Goal: Obtain resource: Download file/media

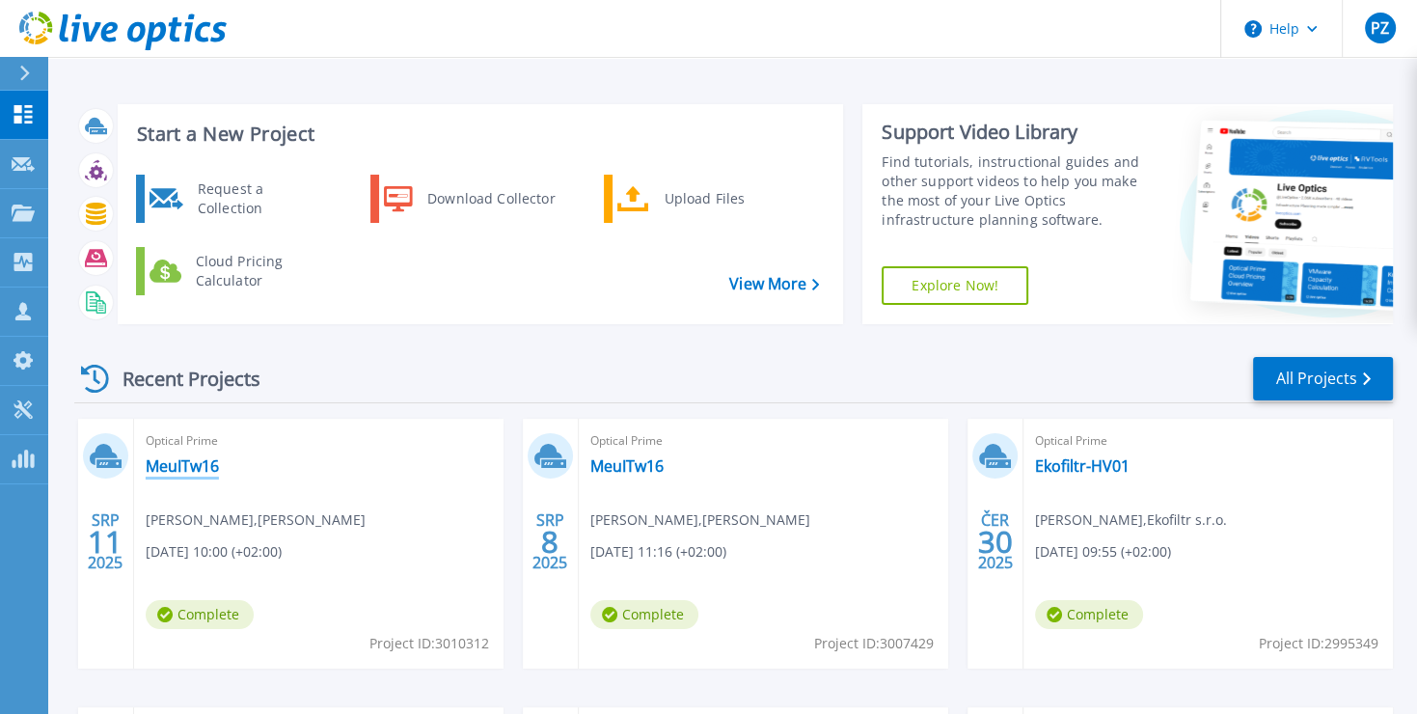
click at [195, 470] on link "MeuITw16" at bounding box center [182, 465] width 73 height 19
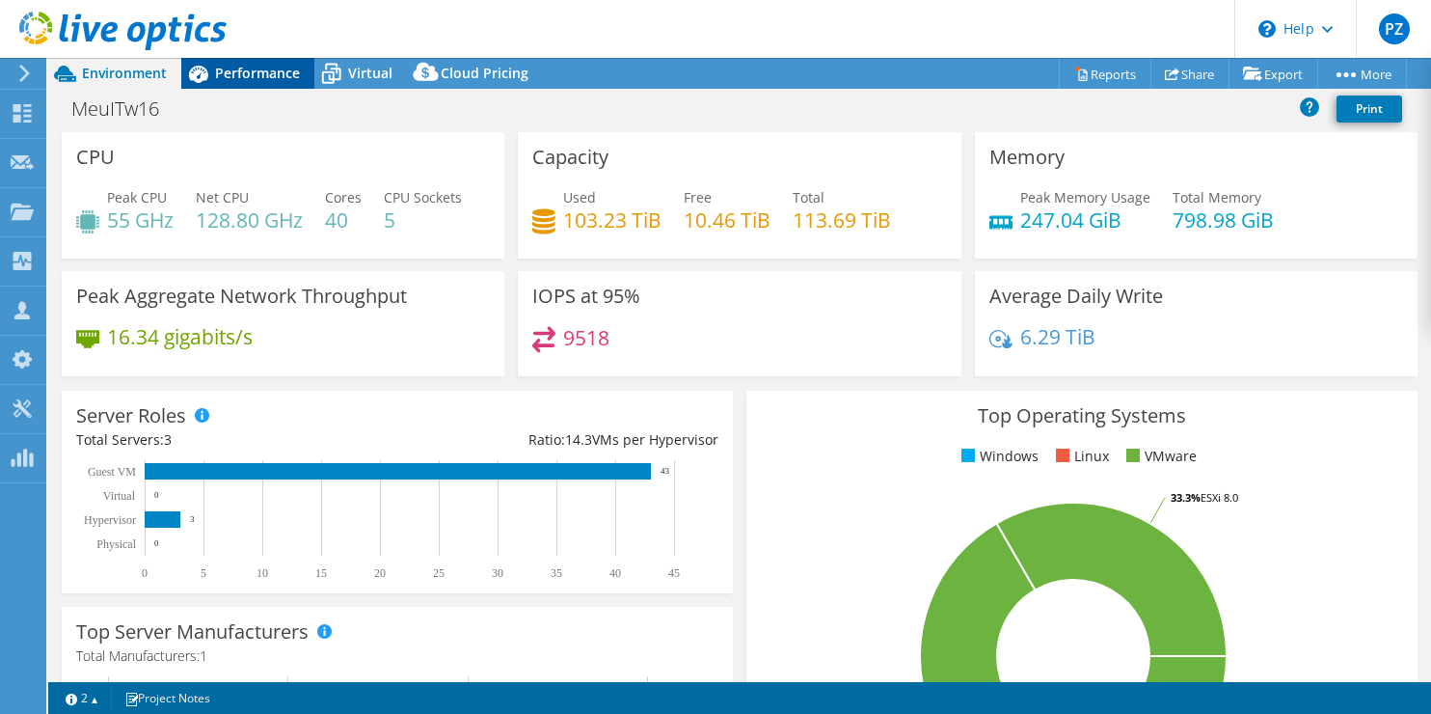
click at [257, 65] on span "Performance" at bounding box center [257, 73] width 85 height 18
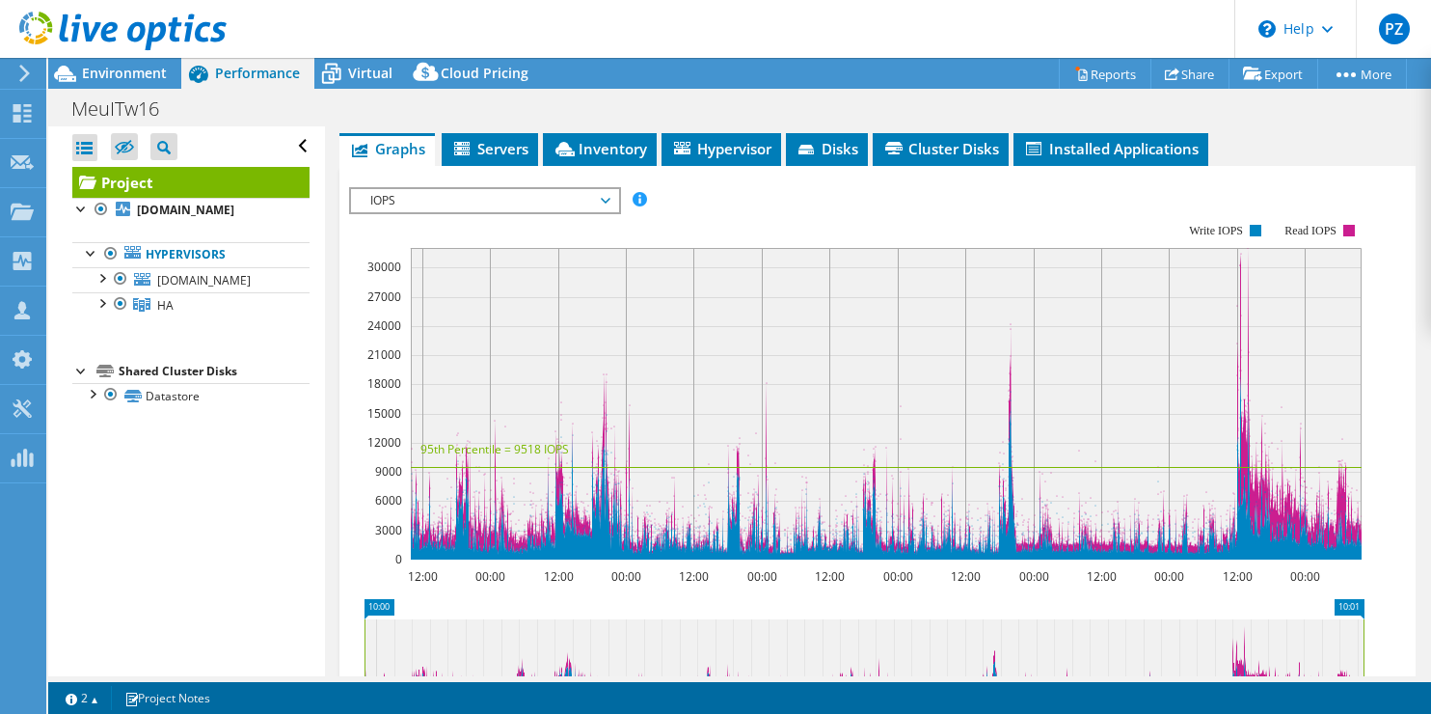
scroll to position [316, 0]
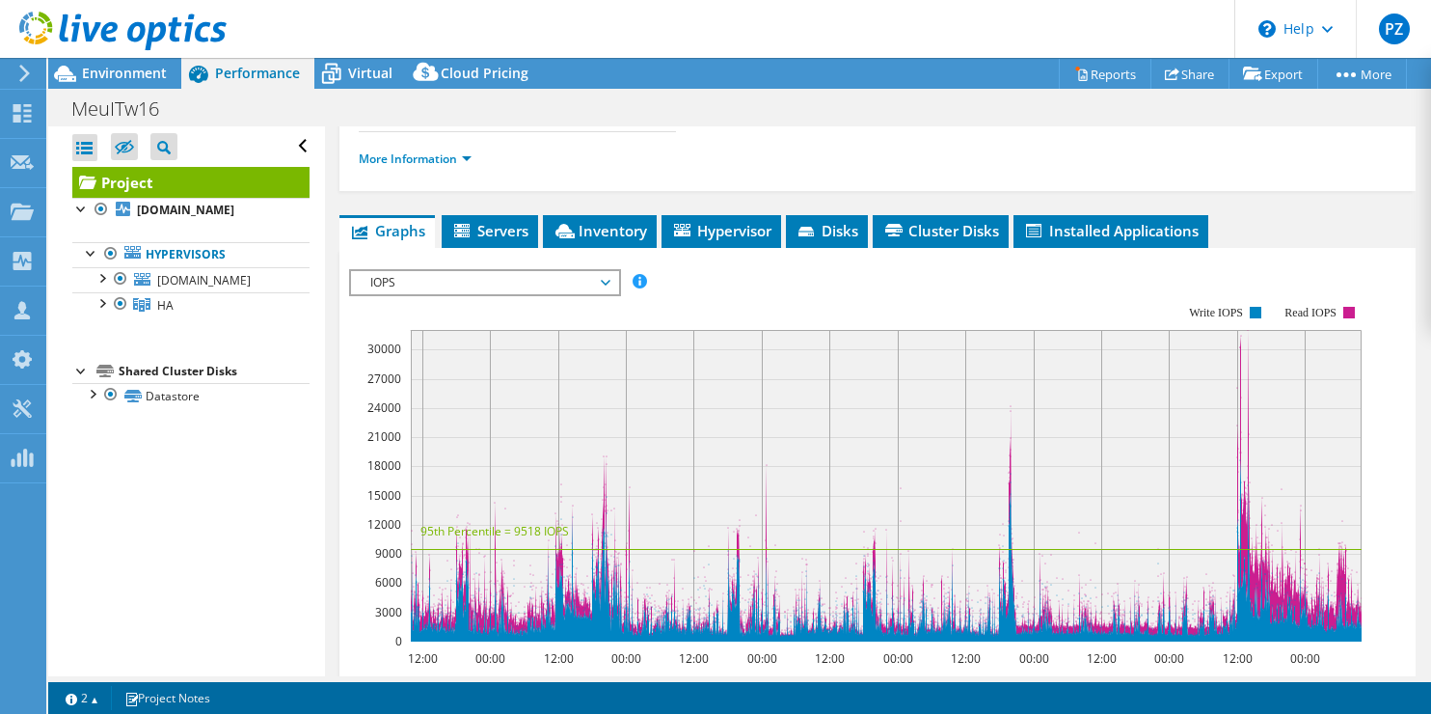
click at [606, 282] on span "IOPS" at bounding box center [485, 282] width 248 height 23
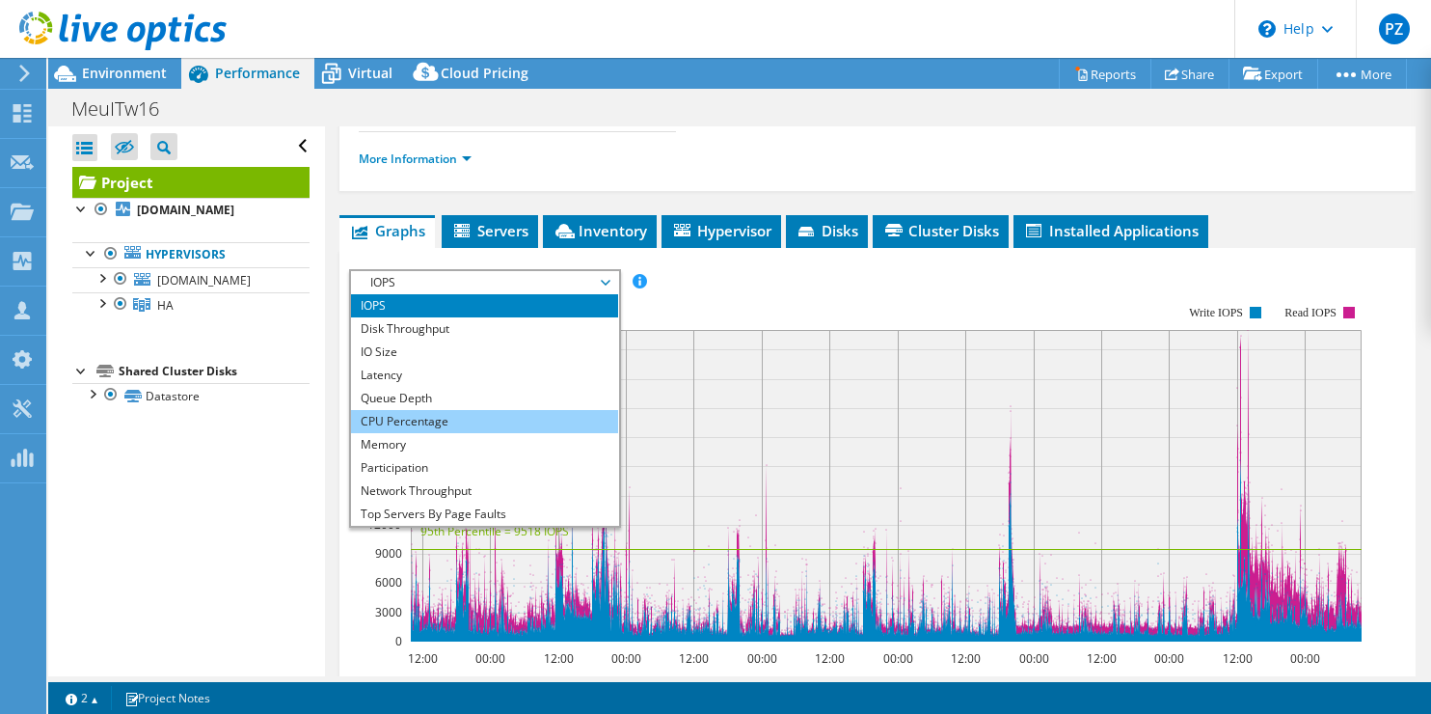
click at [429, 414] on li "CPU Percentage" at bounding box center [484, 421] width 267 height 23
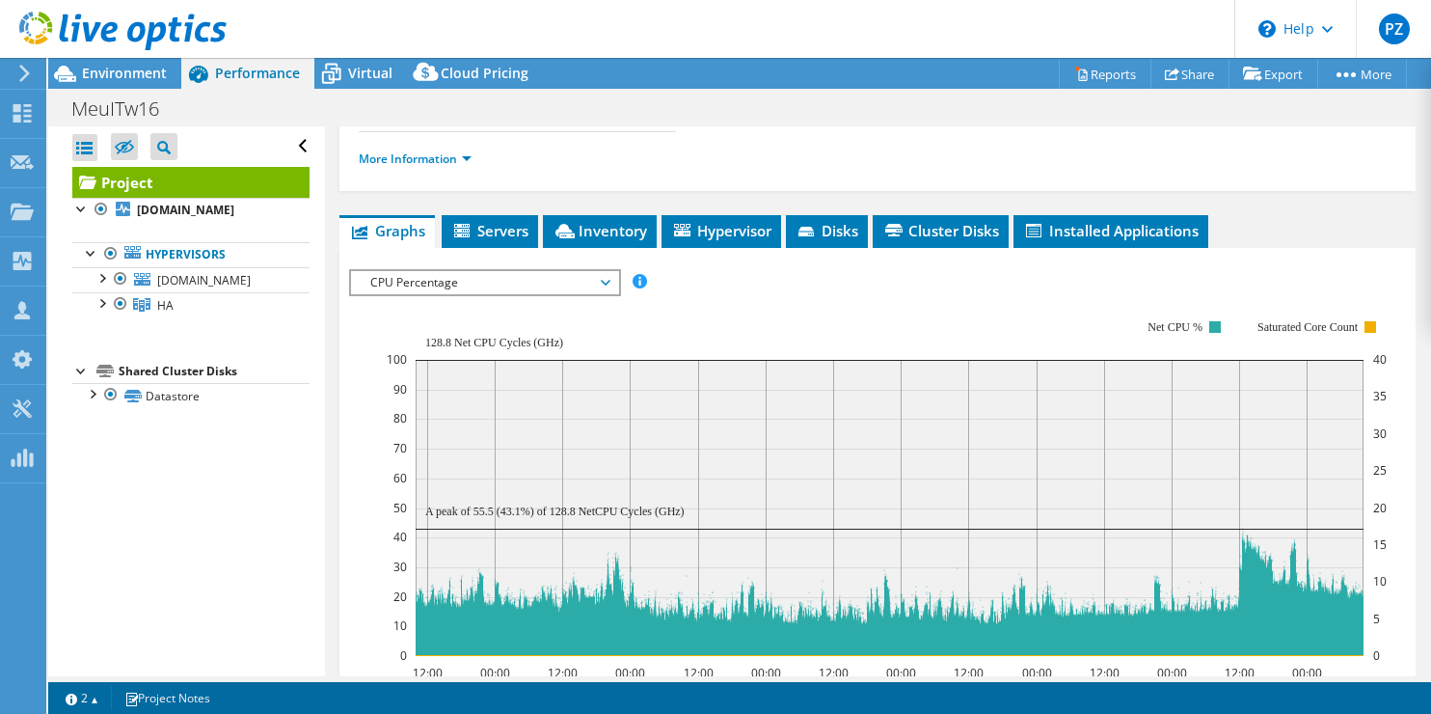
click at [607, 279] on span "CPU Percentage" at bounding box center [485, 282] width 248 height 23
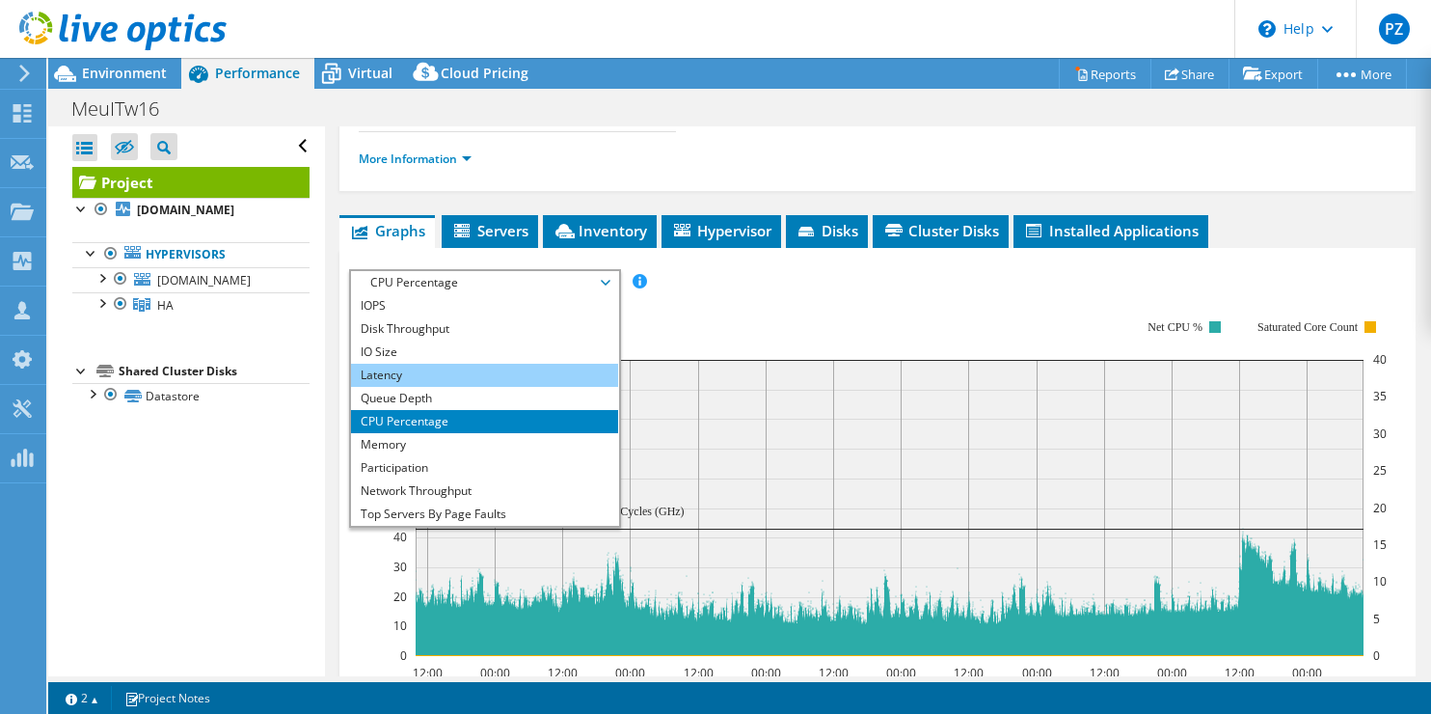
click at [426, 371] on li "Latency" at bounding box center [484, 375] width 267 height 23
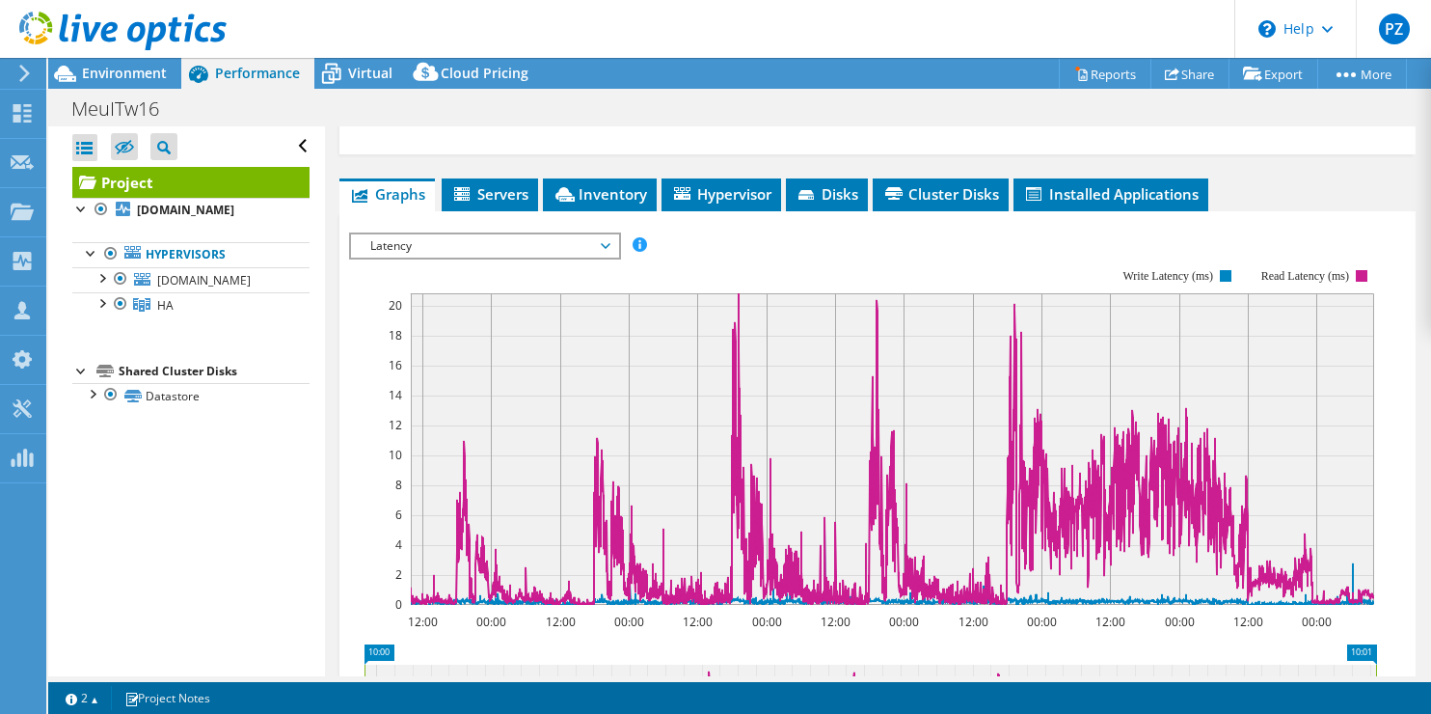
scroll to position [347, 0]
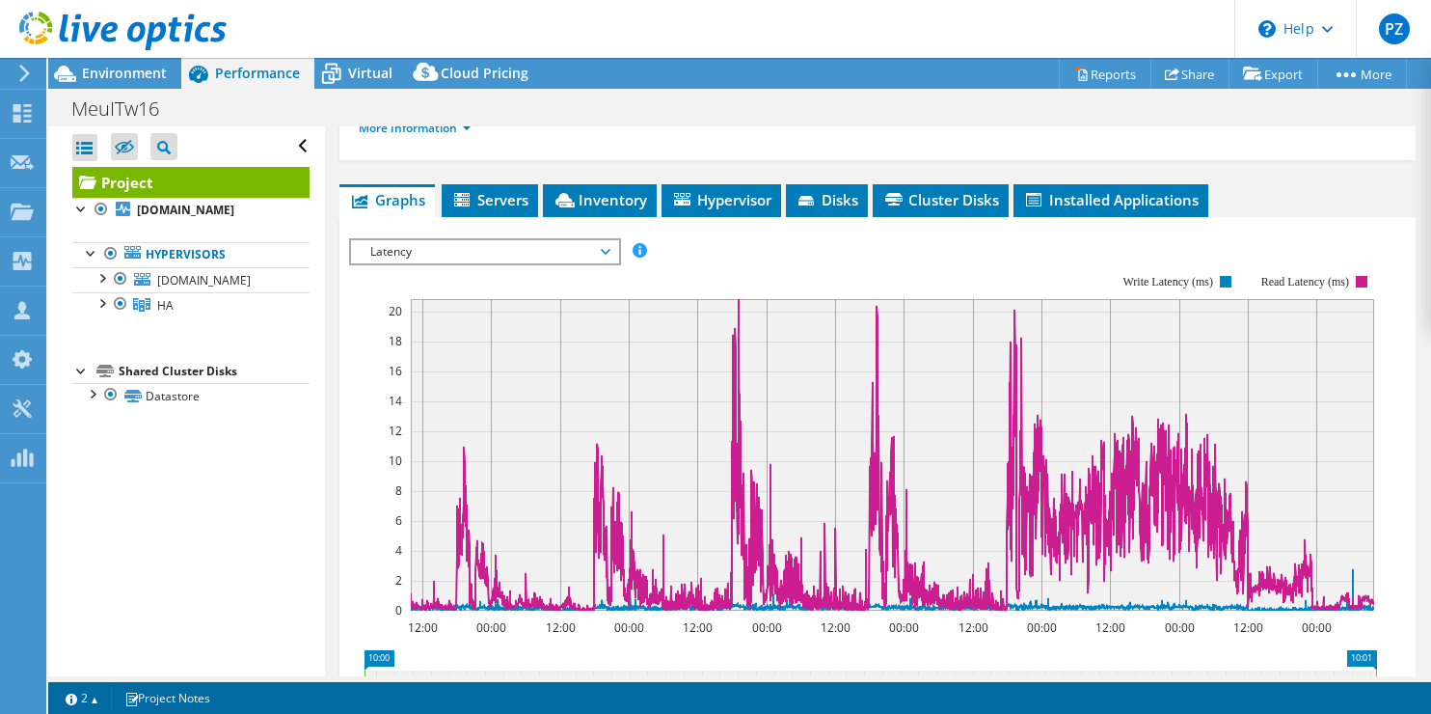
click at [550, 247] on span "Latency" at bounding box center [485, 251] width 248 height 23
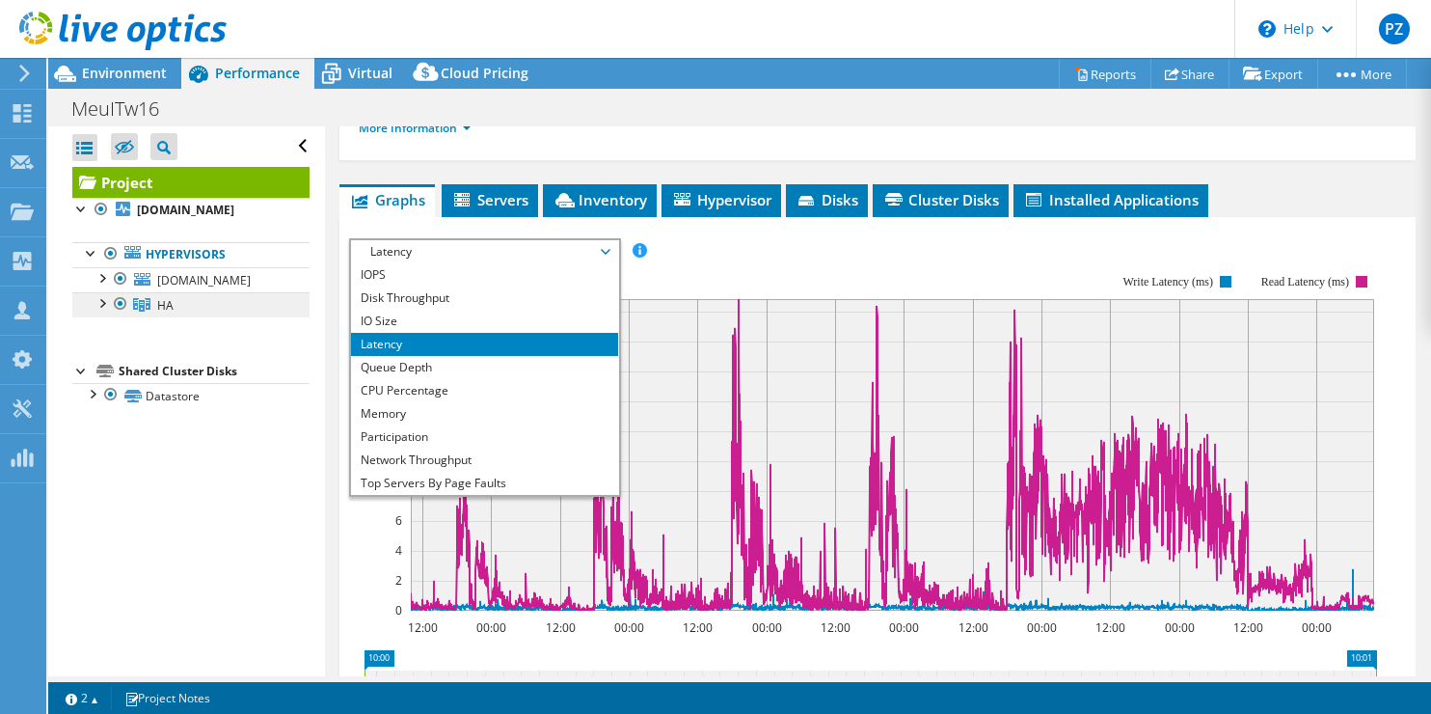
click at [161, 314] on span "HA" at bounding box center [165, 305] width 16 height 16
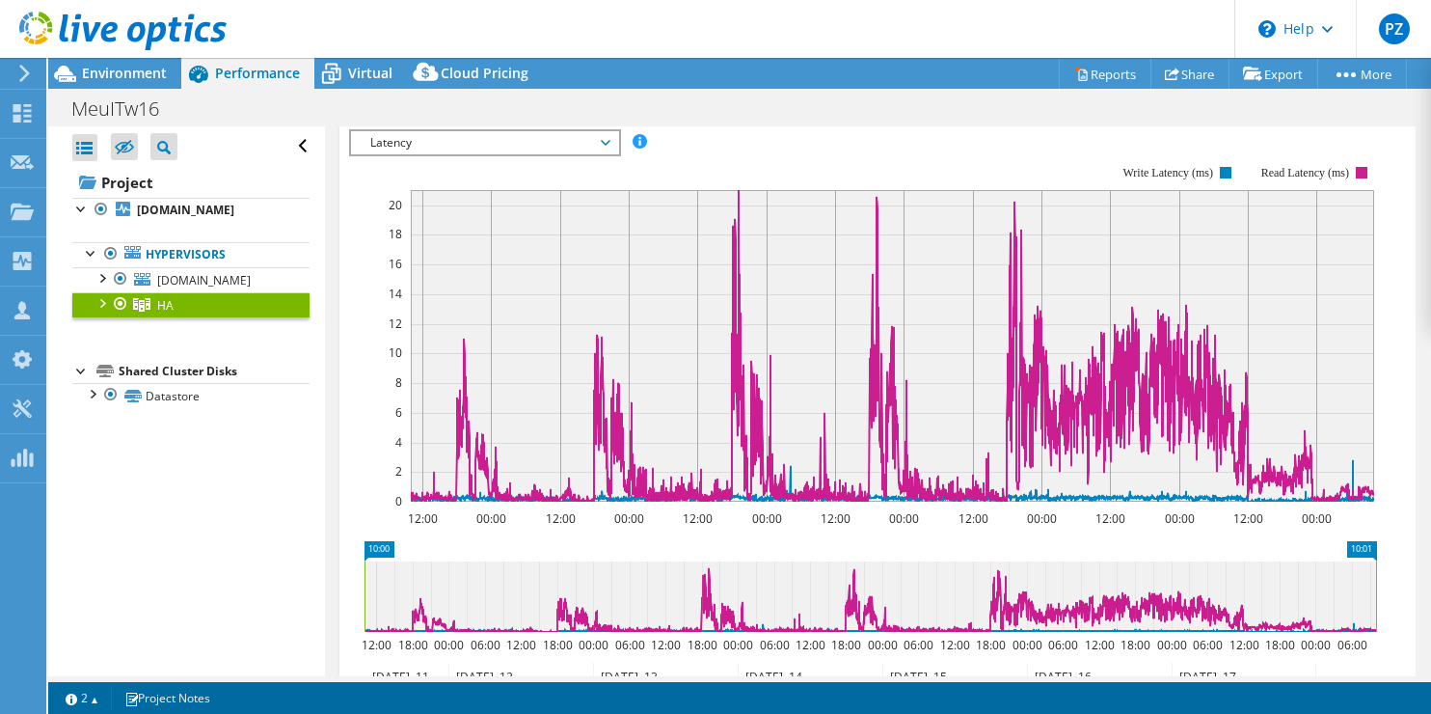
click at [96, 312] on div at bounding box center [101, 301] width 19 height 19
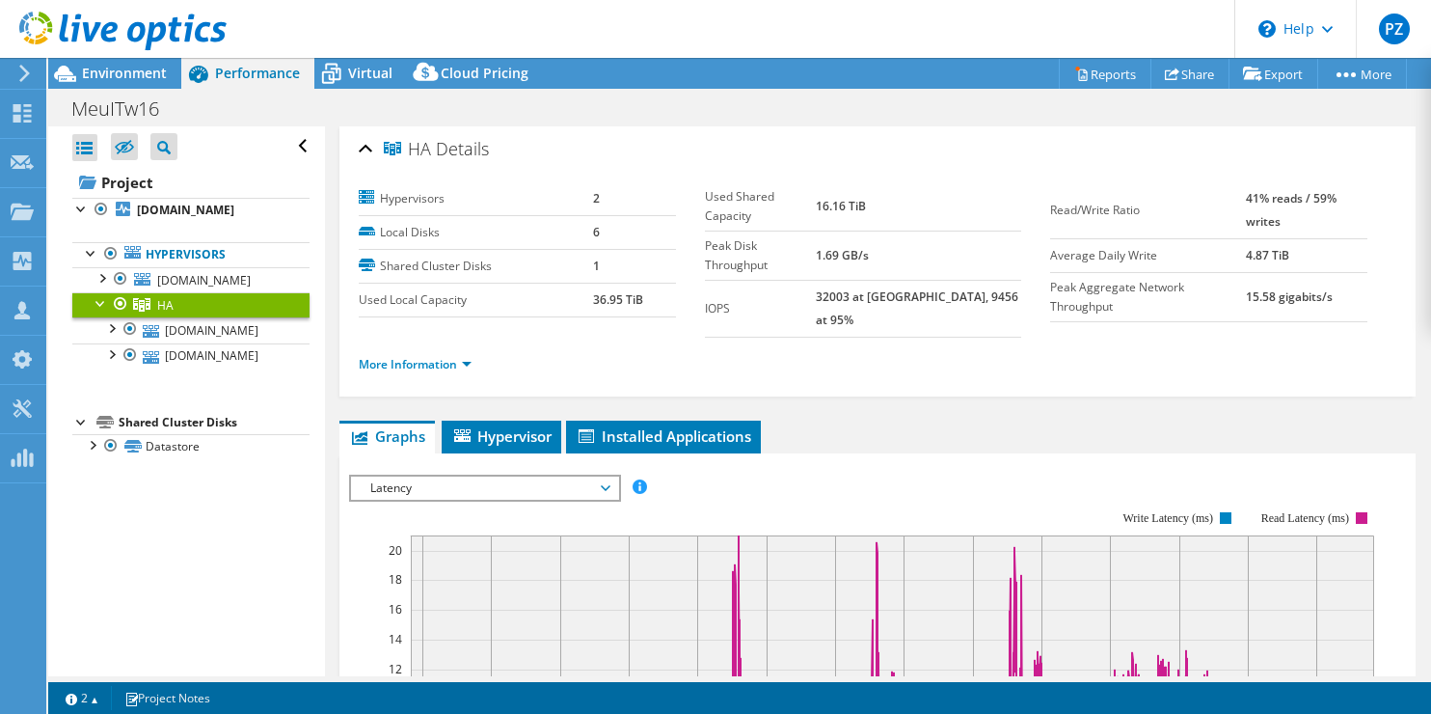
scroll to position [0, 0]
click at [532, 478] on span "Latency" at bounding box center [485, 489] width 248 height 23
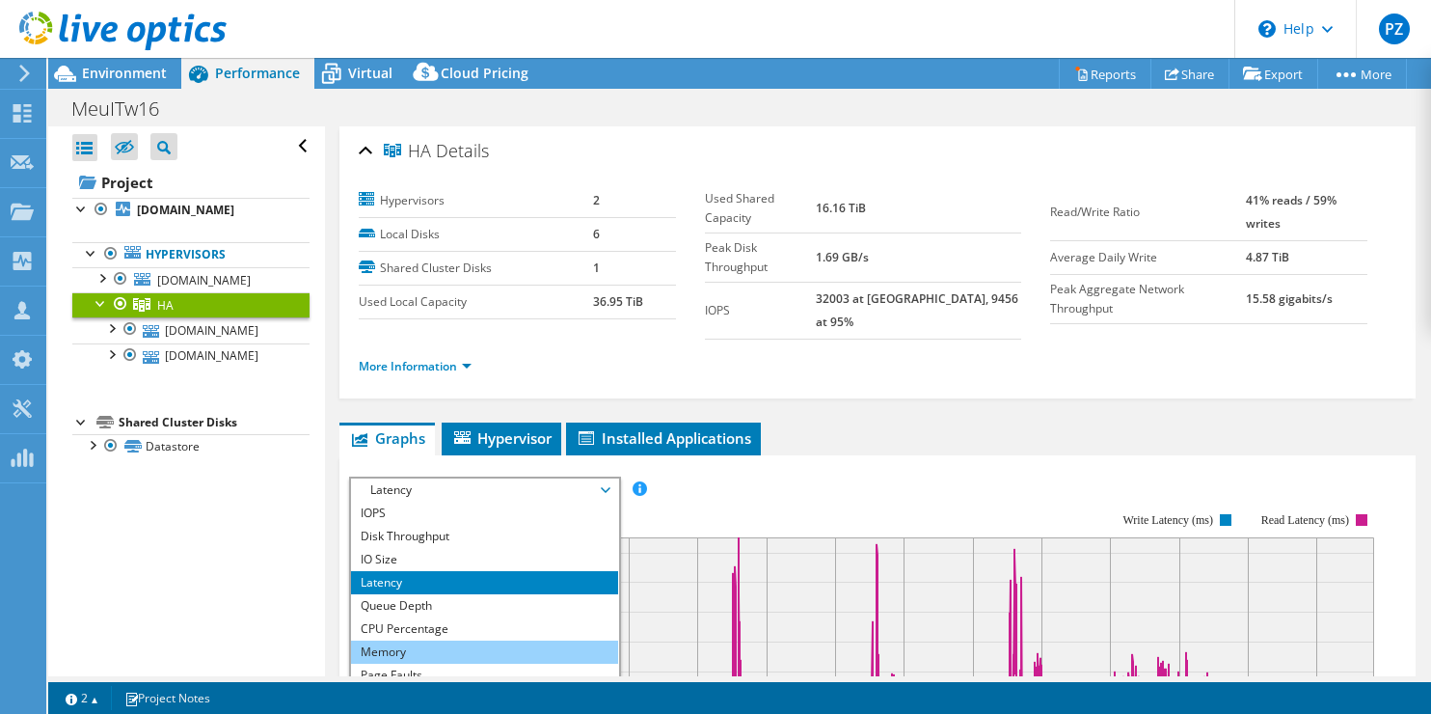
click at [432, 641] on li "Memory" at bounding box center [484, 652] width 267 height 23
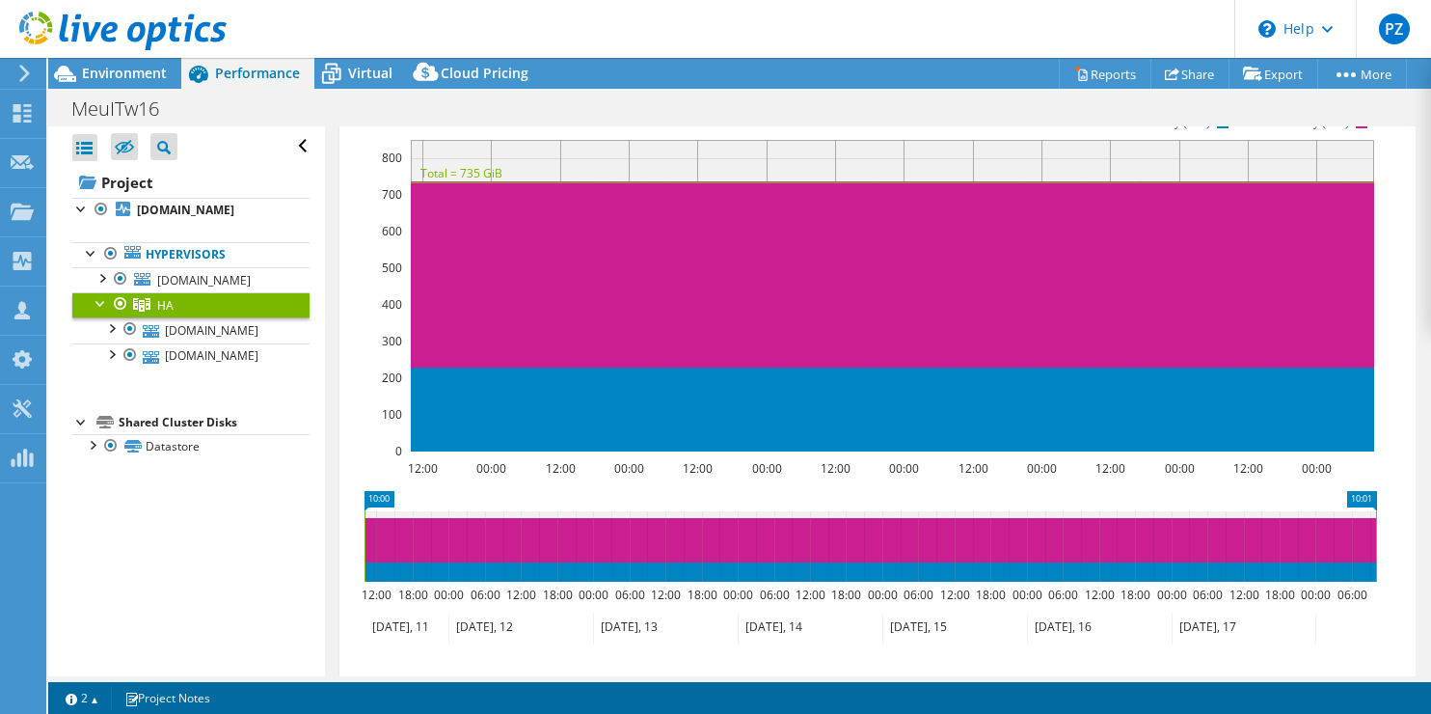
scroll to position [317, 0]
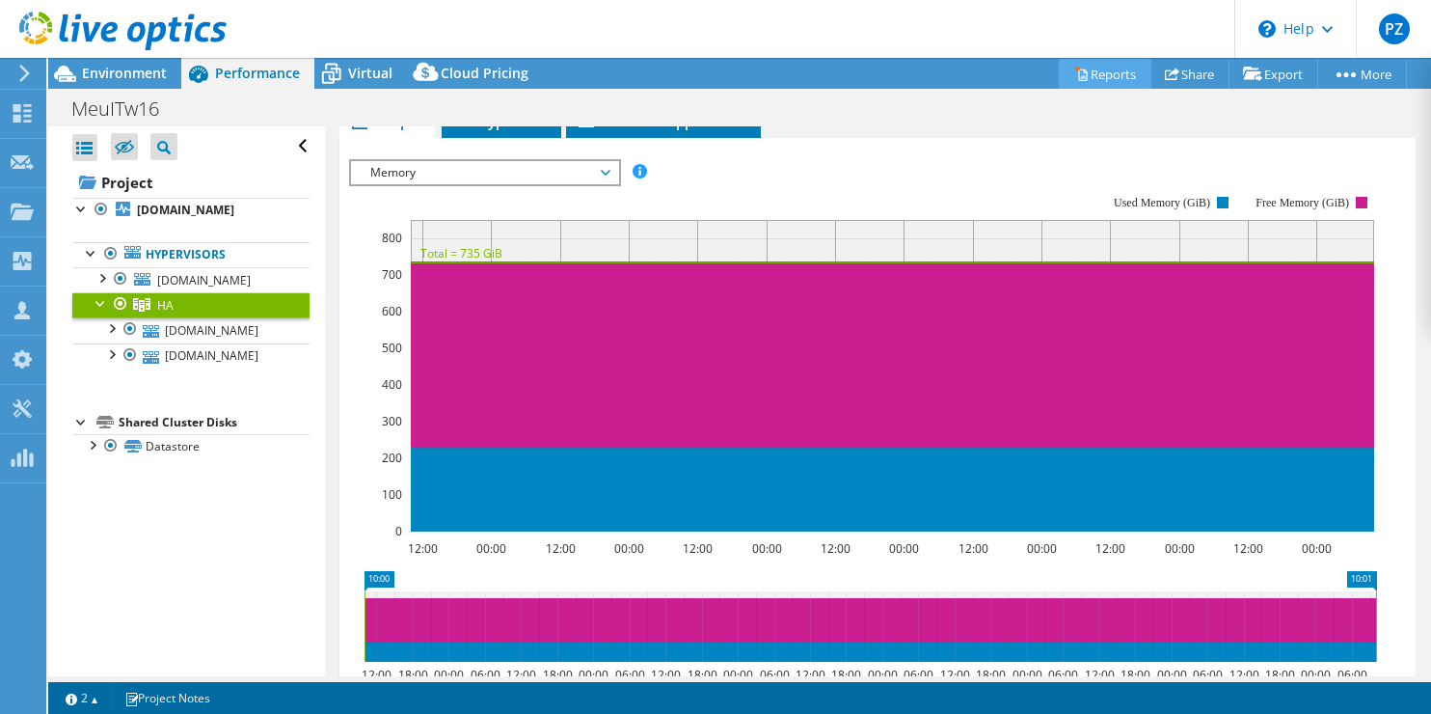
click at [1079, 73] on link "Reports" at bounding box center [1105, 74] width 93 height 30
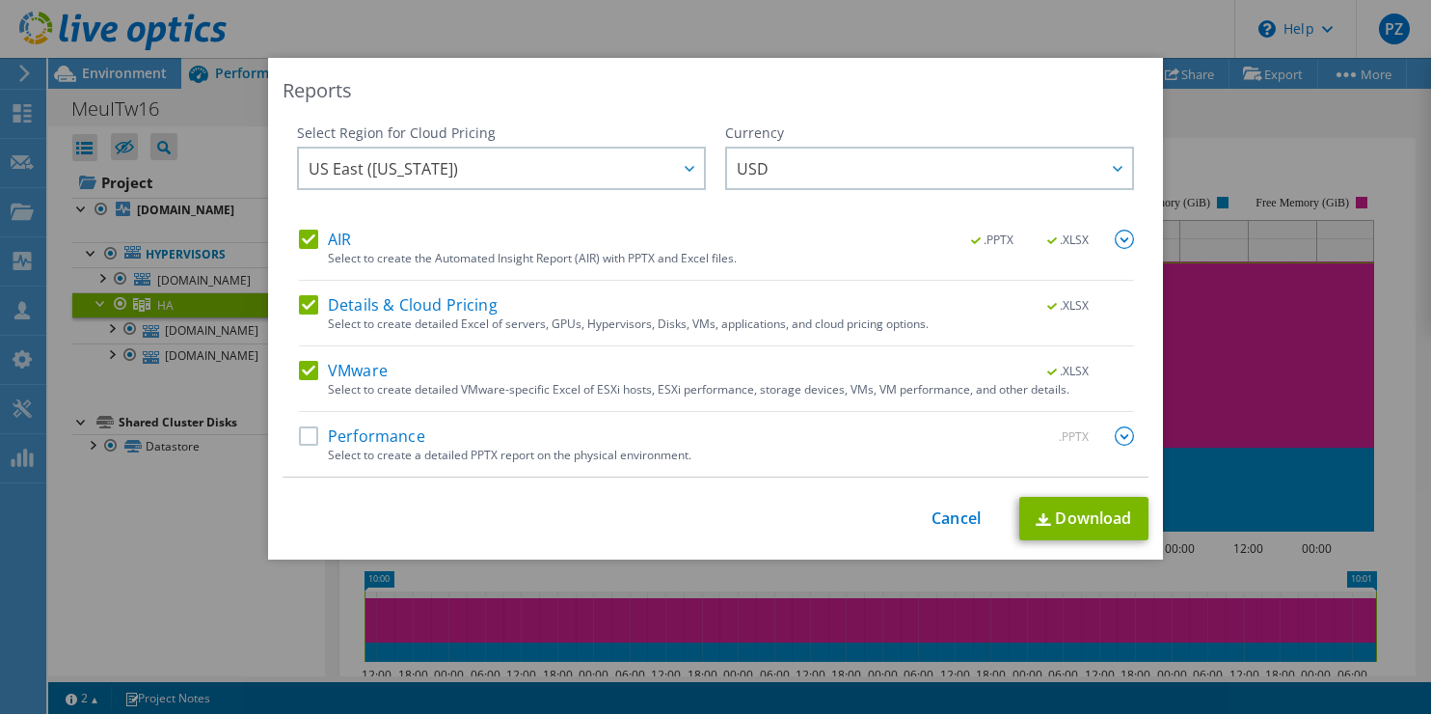
click at [299, 434] on label "Performance" at bounding box center [362, 435] width 126 height 19
click at [0, 0] on input "Performance" at bounding box center [0, 0] width 0 height 0
click at [586, 169] on span "US East ([US_STATE])" at bounding box center [506, 169] width 395 height 40
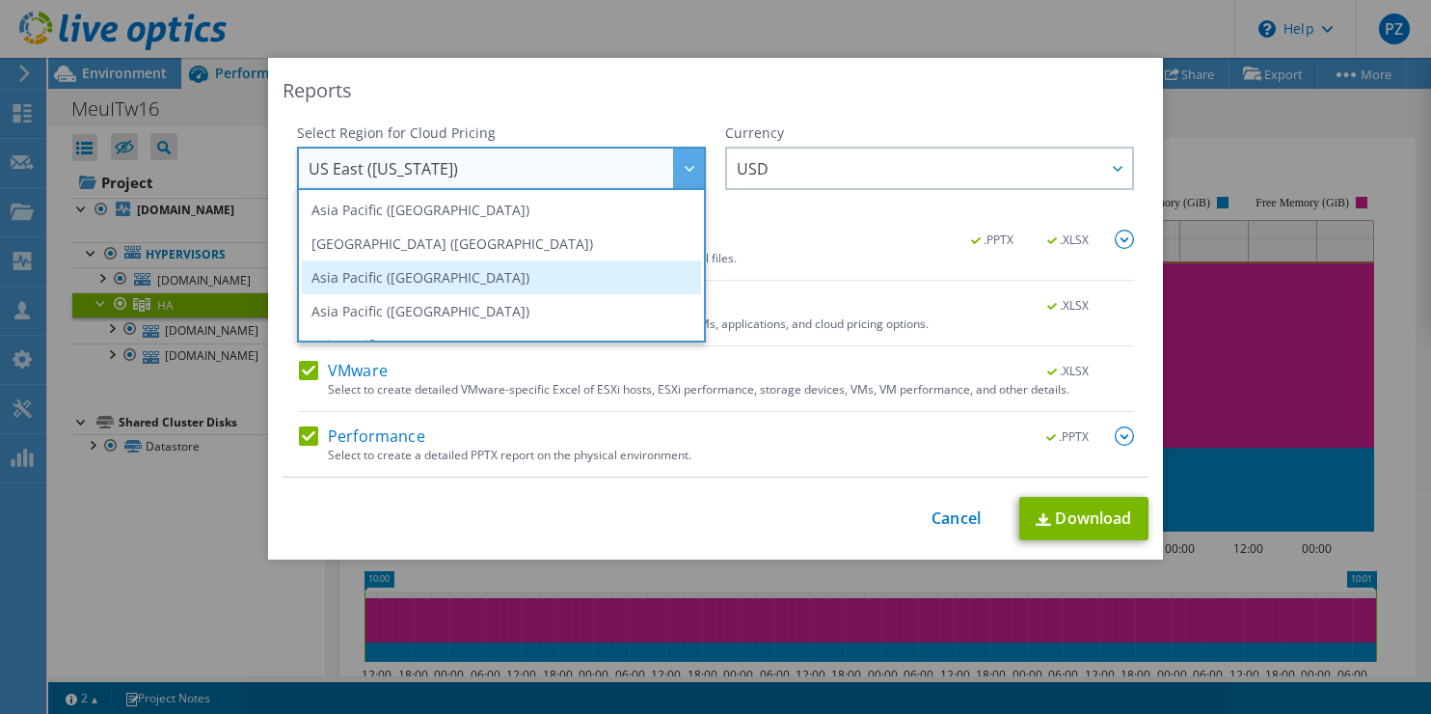
scroll to position [260, 0]
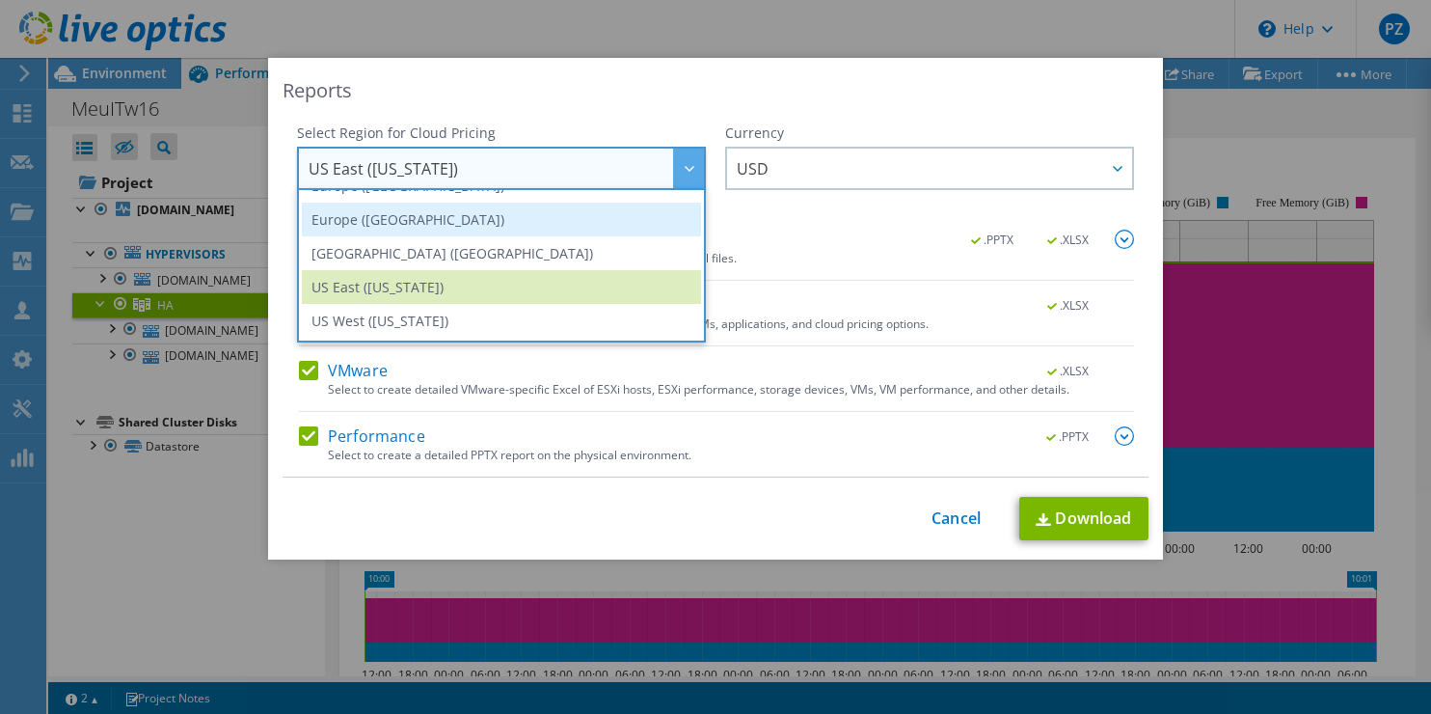
click at [465, 223] on li "Europe ([GEOGRAPHIC_DATA])" at bounding box center [501, 220] width 399 height 34
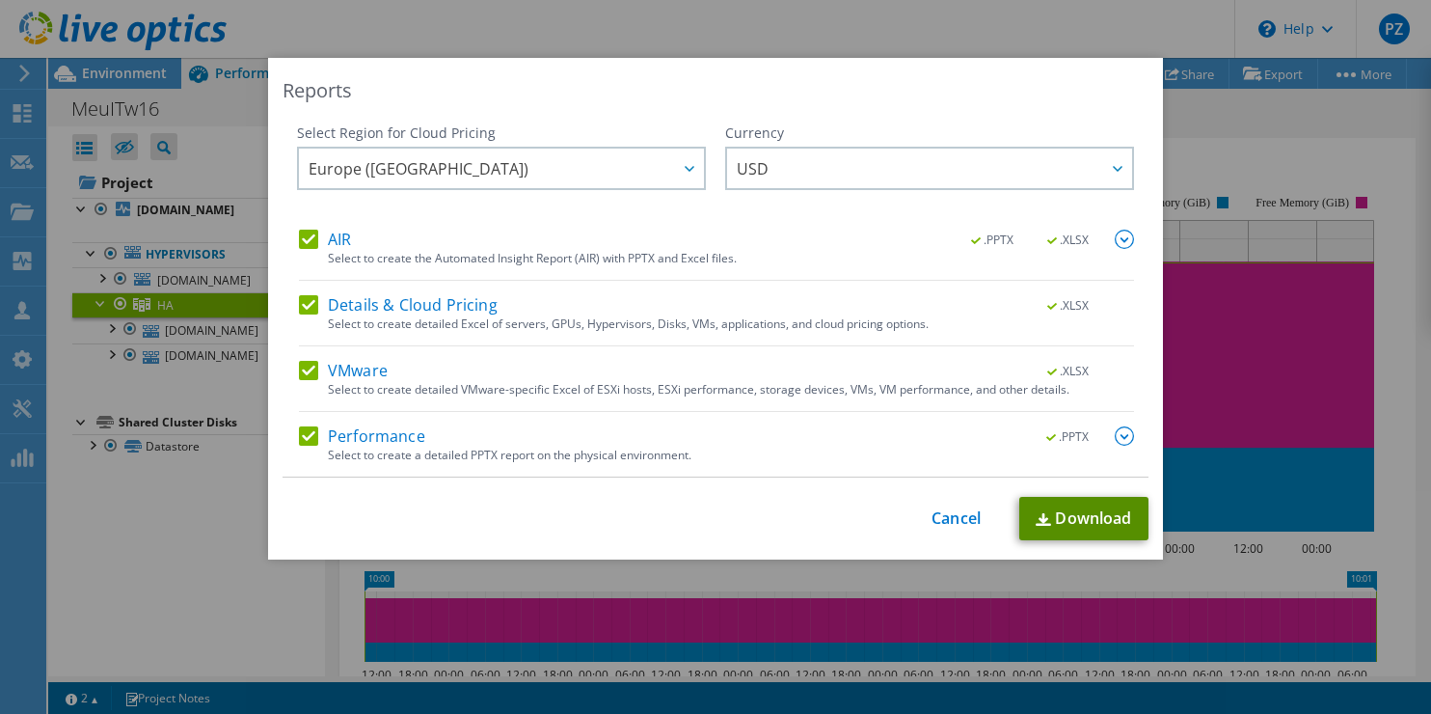
click at [1075, 525] on link "Download" at bounding box center [1084, 518] width 129 height 43
click at [947, 517] on link "Cancel" at bounding box center [956, 518] width 49 height 18
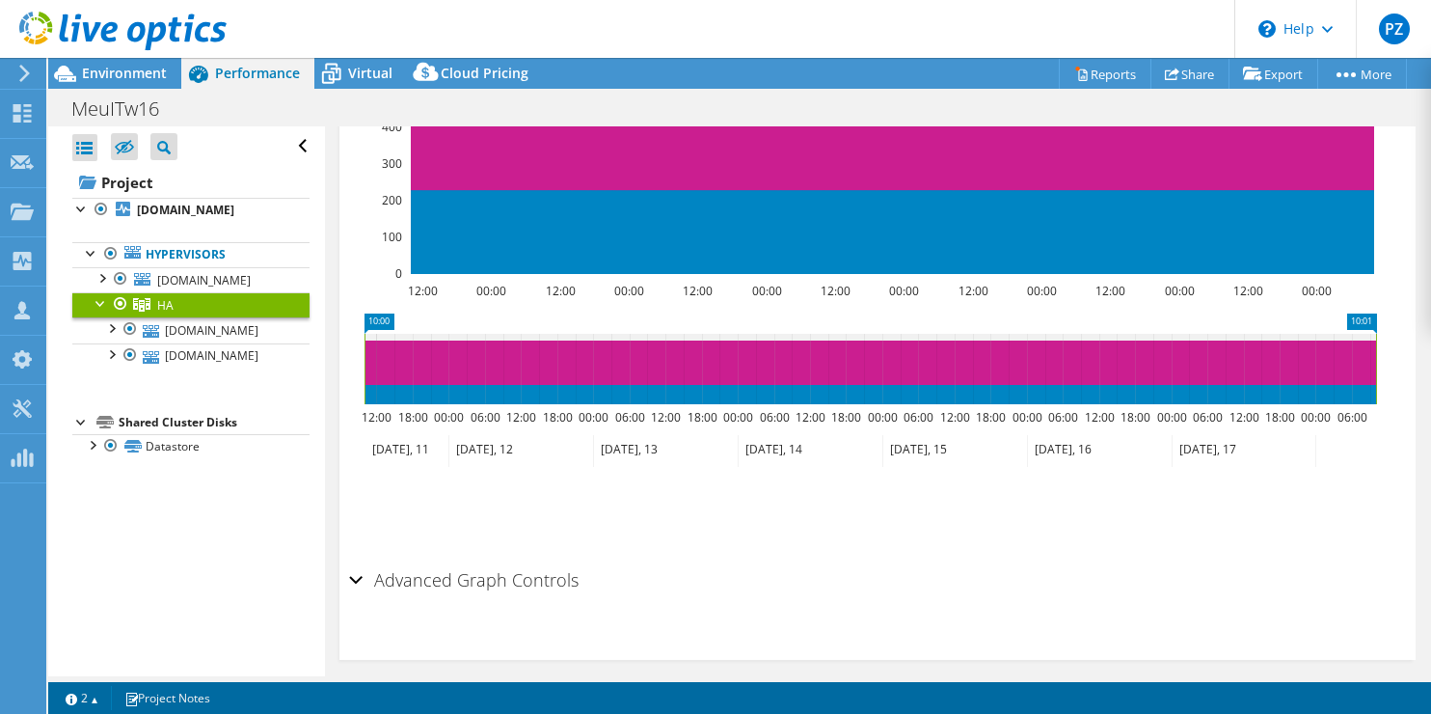
scroll to position [0, 0]
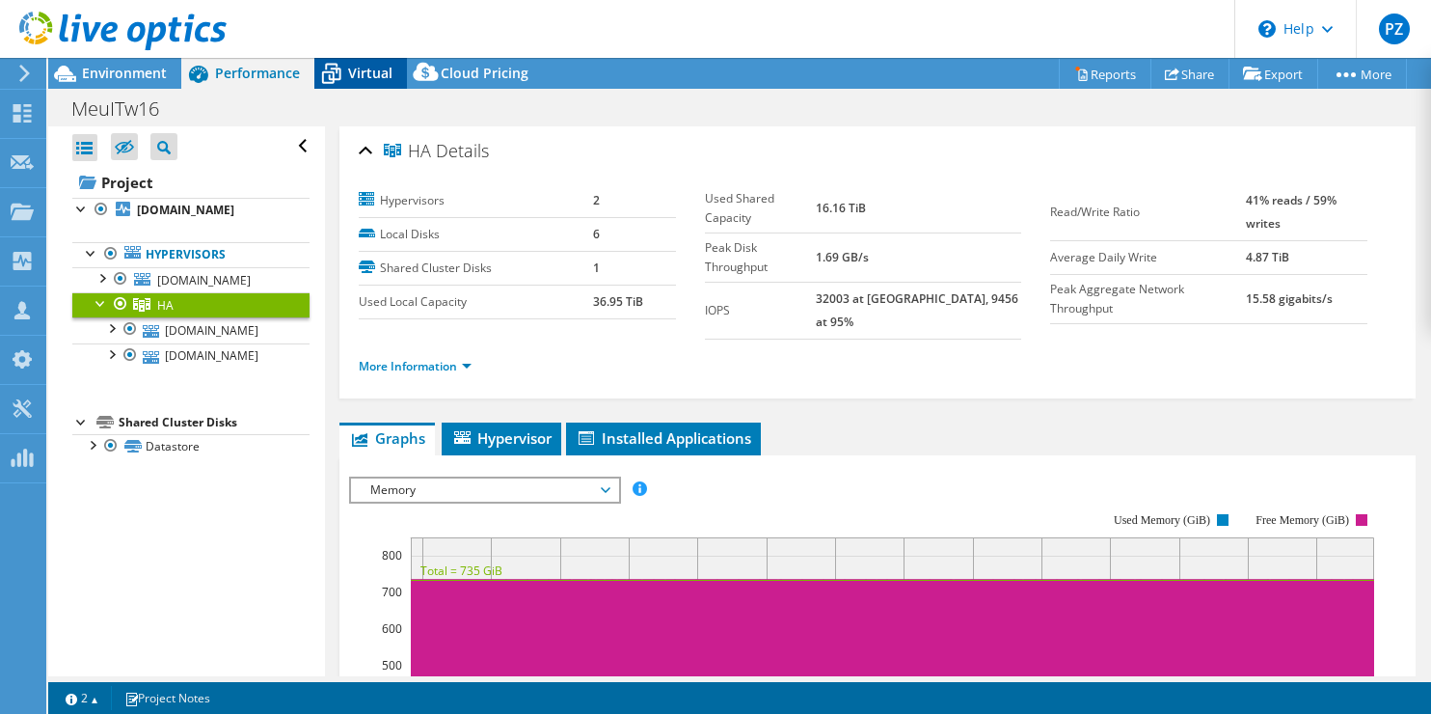
click at [356, 66] on span "Virtual" at bounding box center [370, 73] width 44 height 18
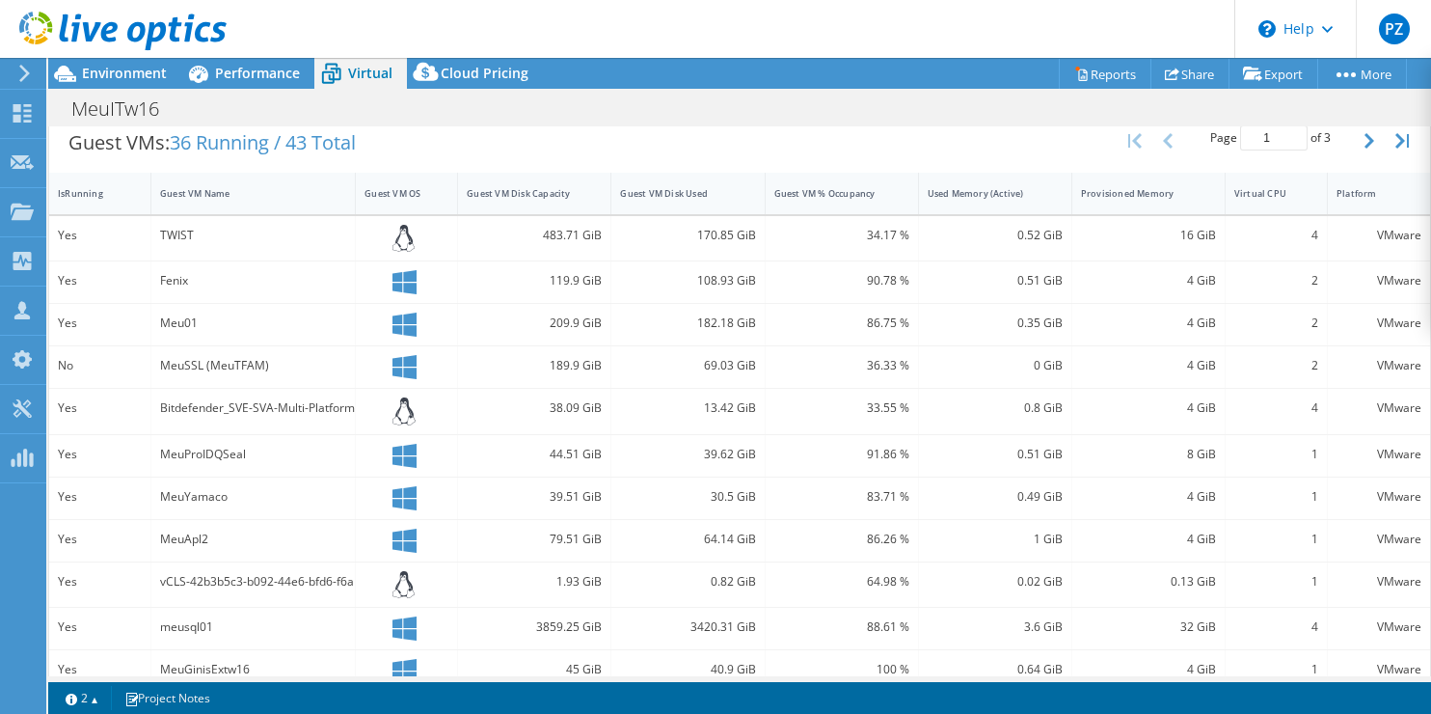
scroll to position [402, 0]
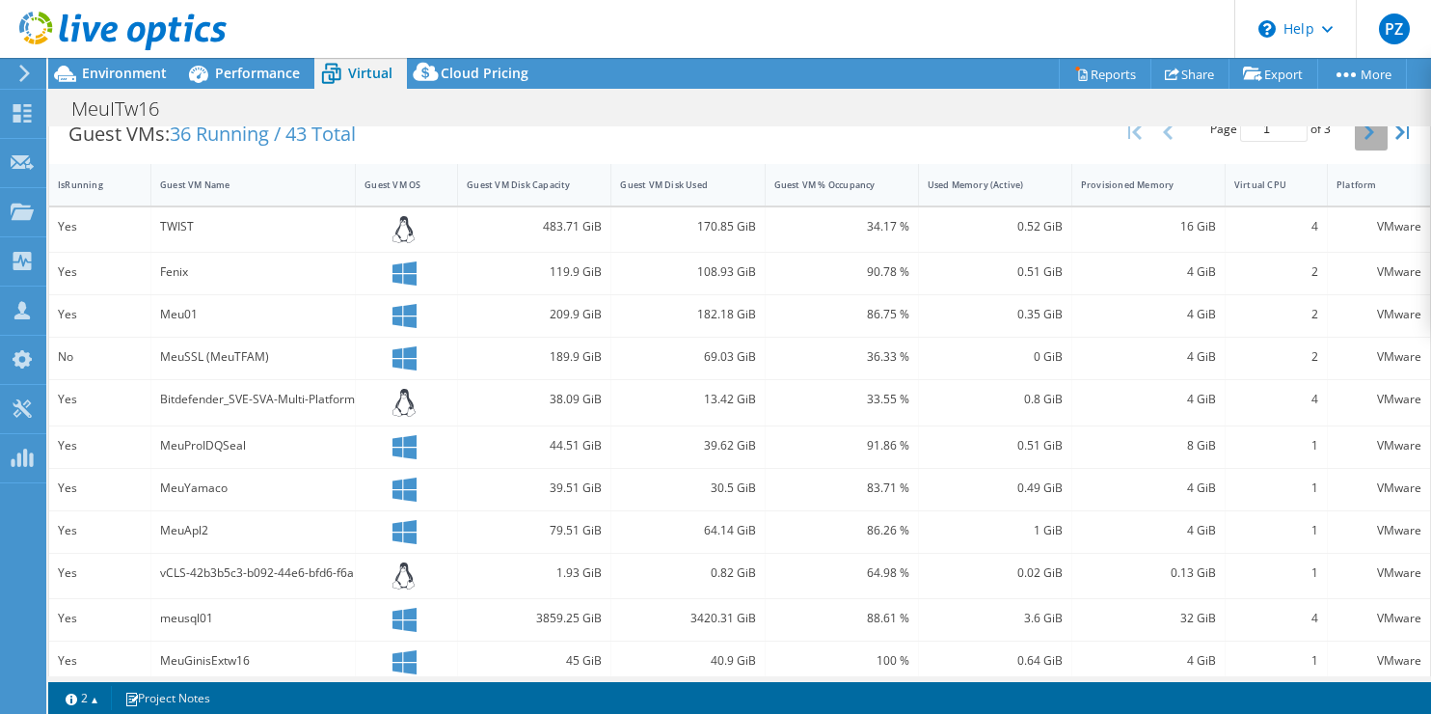
click at [1365, 133] on icon "button" at bounding box center [1370, 131] width 10 height 15
type input "2"
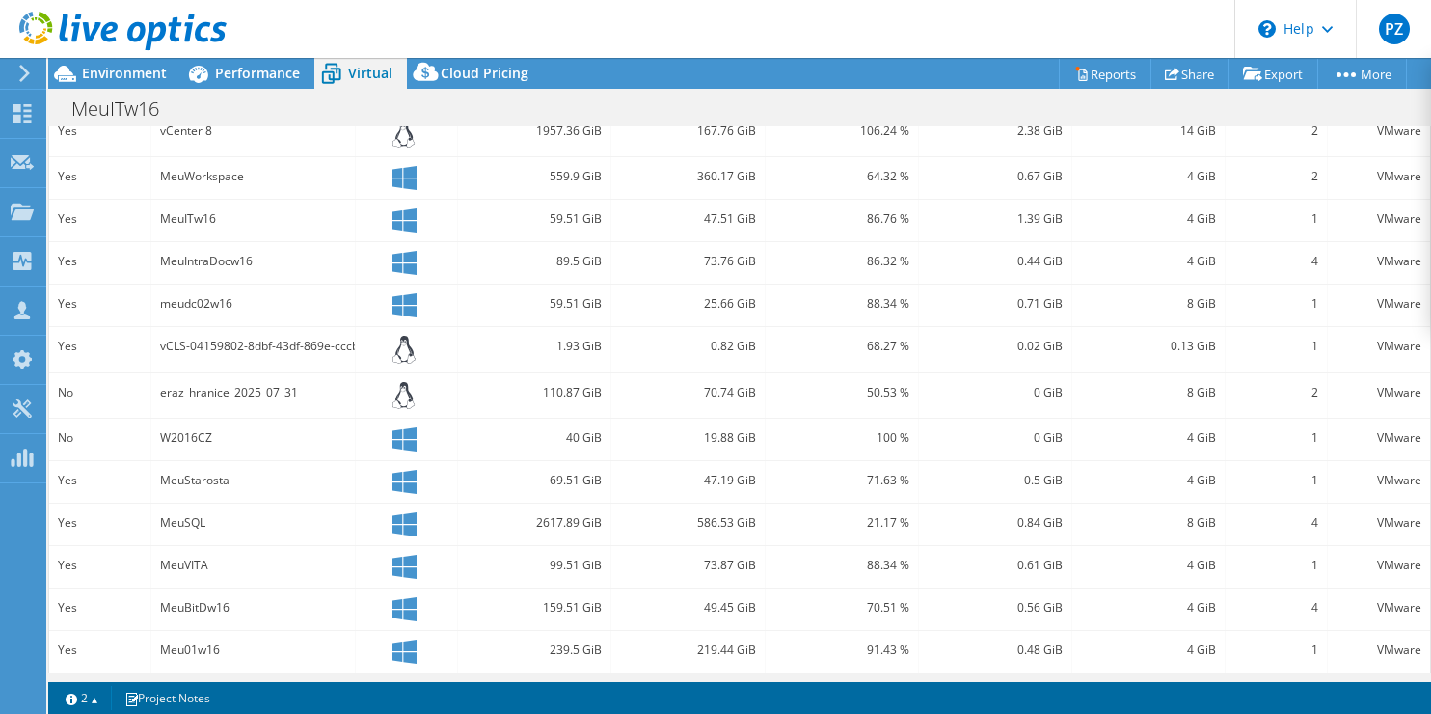
scroll to position [583, 0]
